Goal: Task Accomplishment & Management: Manage account settings

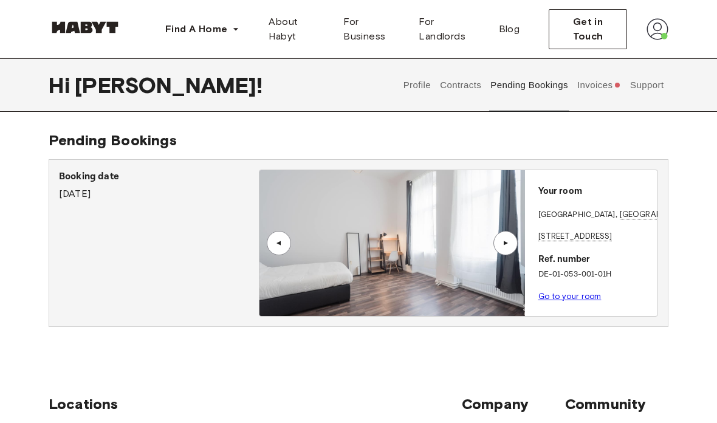
click at [413, 91] on button "Profile" at bounding box center [417, 84] width 31 height 53
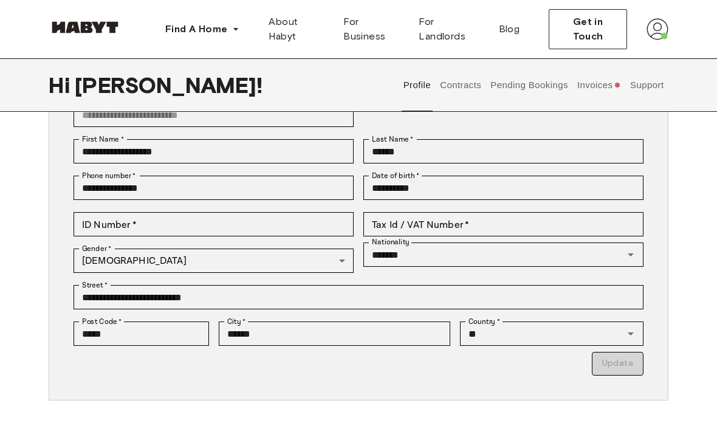
scroll to position [109, 0]
click at [465, 93] on button "Contracts" at bounding box center [461, 84] width 44 height 53
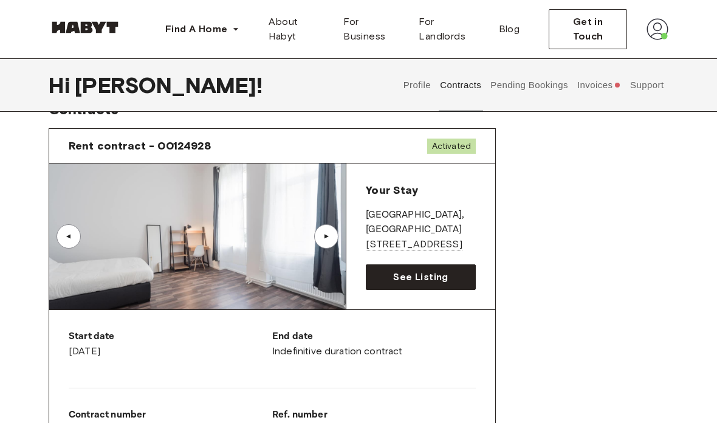
scroll to position [31, 0]
click at [459, 273] on link "See Listing" at bounding box center [421, 277] width 110 height 26
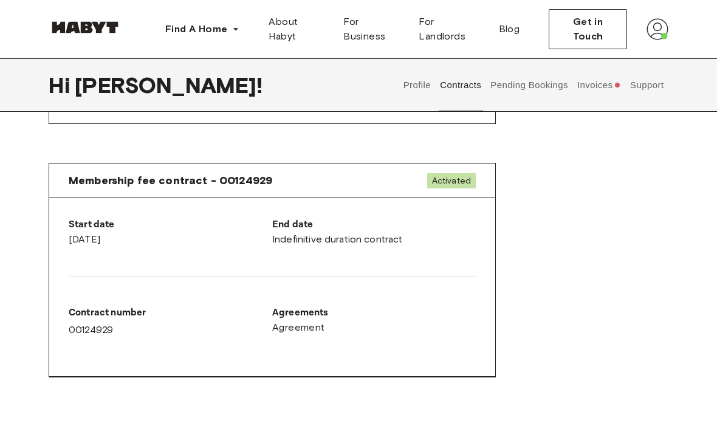
scroll to position [648, 0]
